Goal: Information Seeking & Learning: Learn about a topic

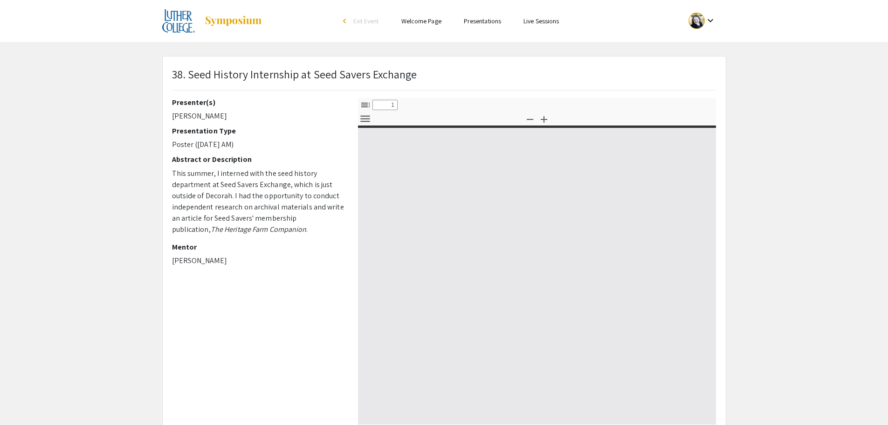
select select "custom"
type input "0"
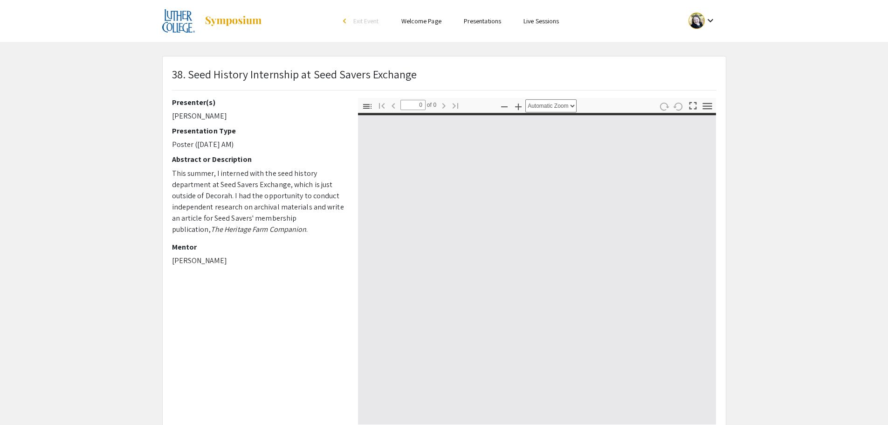
select select "custom"
type input "1"
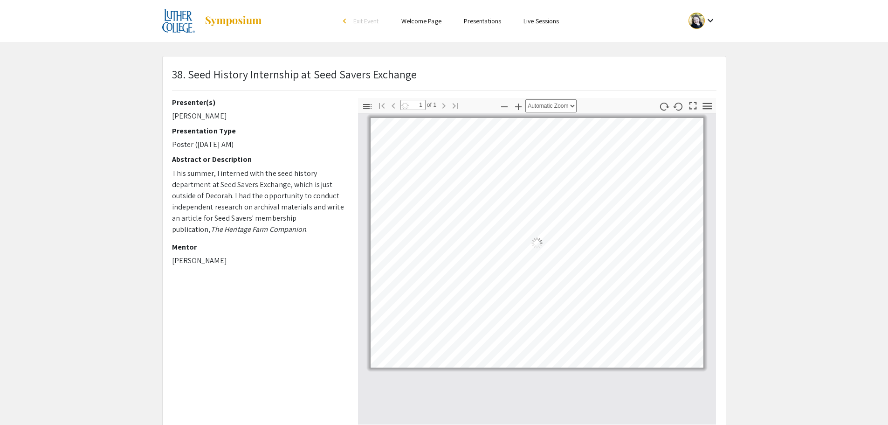
select select "auto"
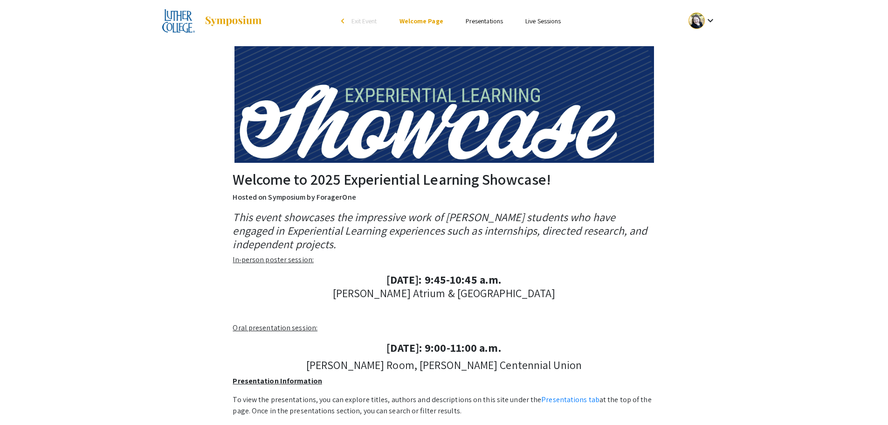
scroll to position [266, 0]
